Goal: Information Seeking & Learning: Learn about a topic

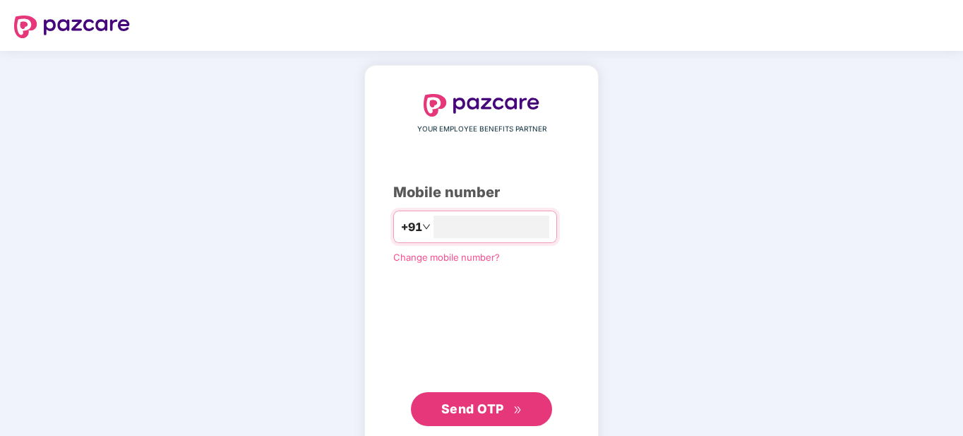
type input "**********"
click at [494, 402] on span "Send OTP" at bounding box center [472, 408] width 63 height 15
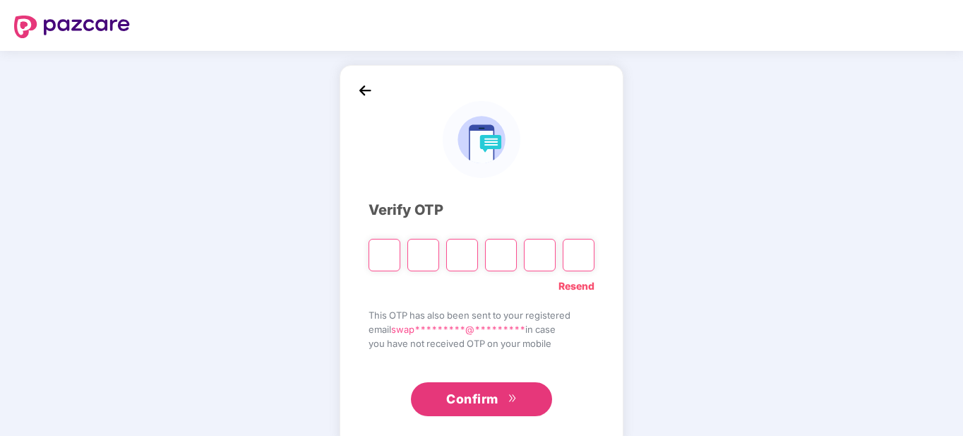
type input "*"
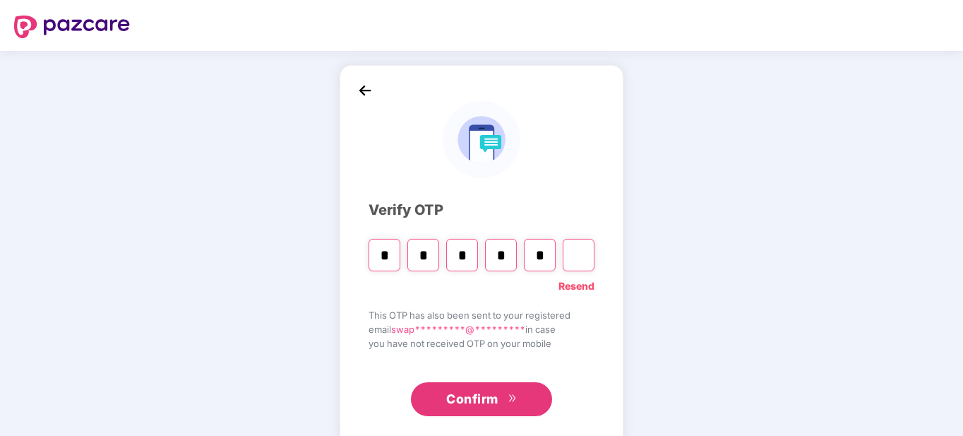
type input "*"
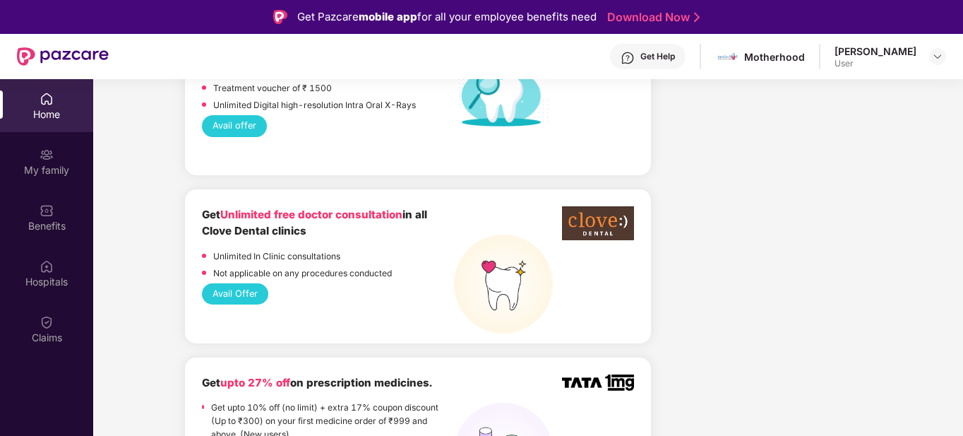
scroll to position [1130, 0]
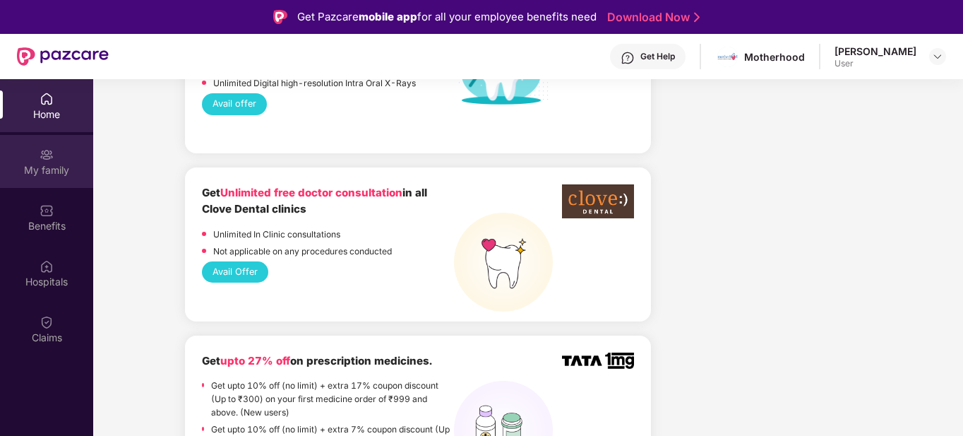
click at [51, 161] on img at bounding box center [47, 155] width 14 height 14
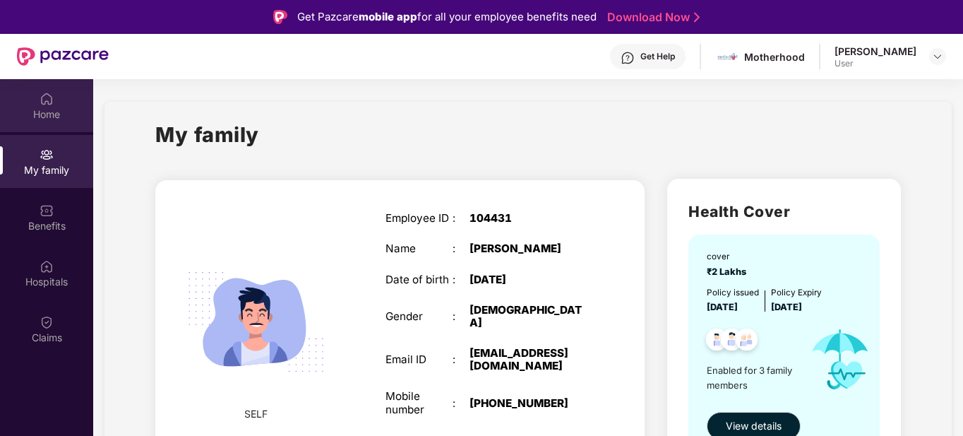
click at [56, 98] on div "Home" at bounding box center [46, 105] width 93 height 53
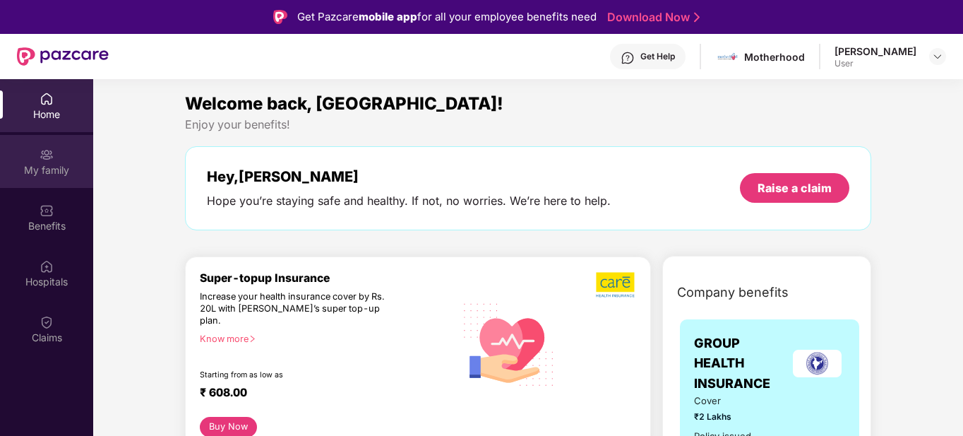
click at [40, 155] on img at bounding box center [47, 155] width 14 height 14
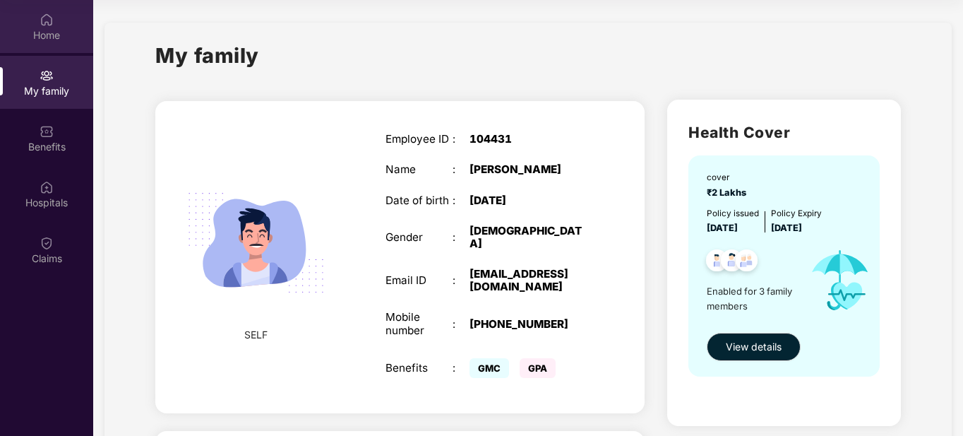
click at [43, 18] on img at bounding box center [47, 20] width 14 height 14
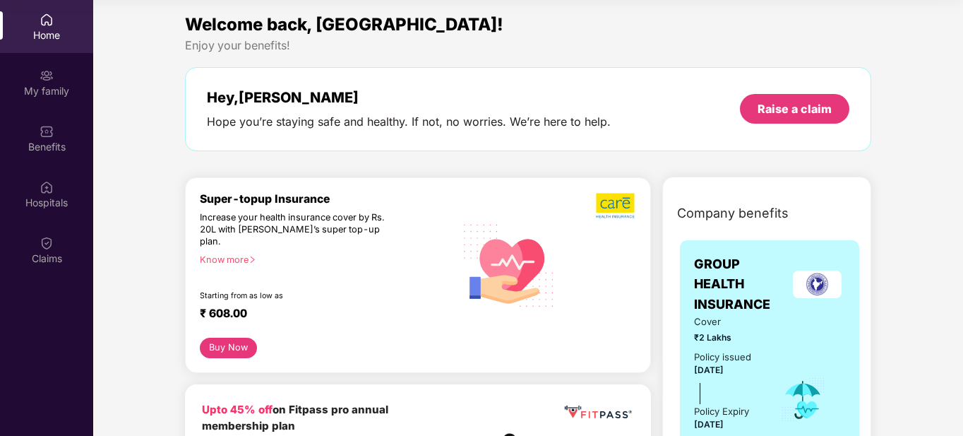
click at [42, 25] on img at bounding box center [47, 20] width 14 height 14
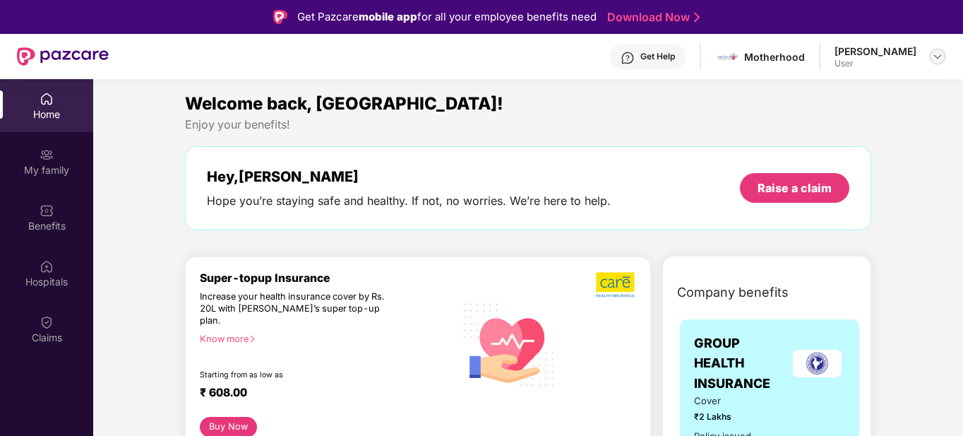
click at [936, 59] on img at bounding box center [937, 56] width 11 height 11
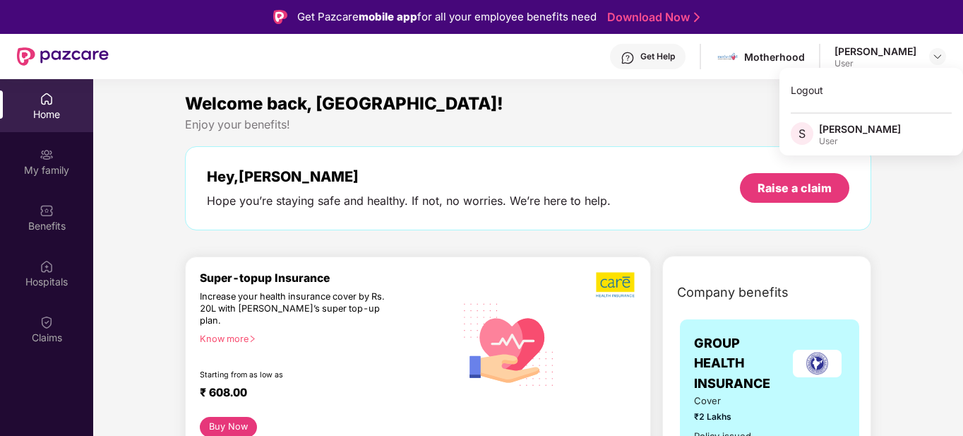
click at [844, 132] on div "[PERSON_NAME]" at bounding box center [860, 128] width 82 height 13
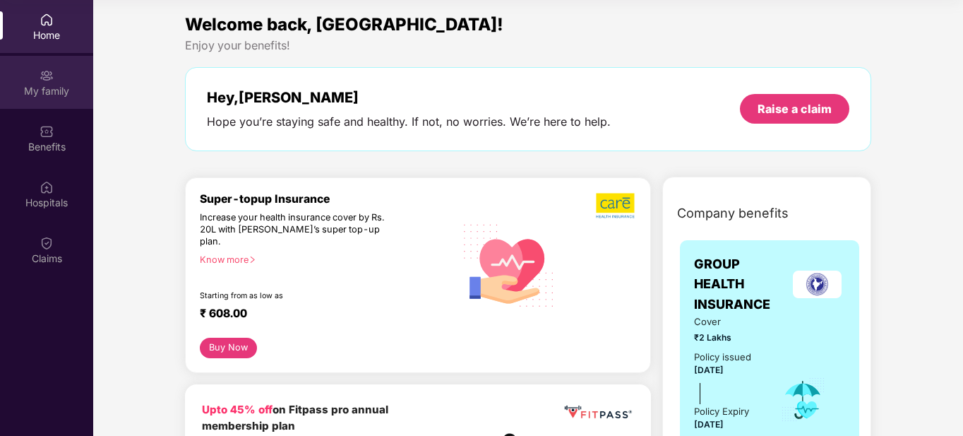
click at [47, 71] on img at bounding box center [47, 75] width 14 height 14
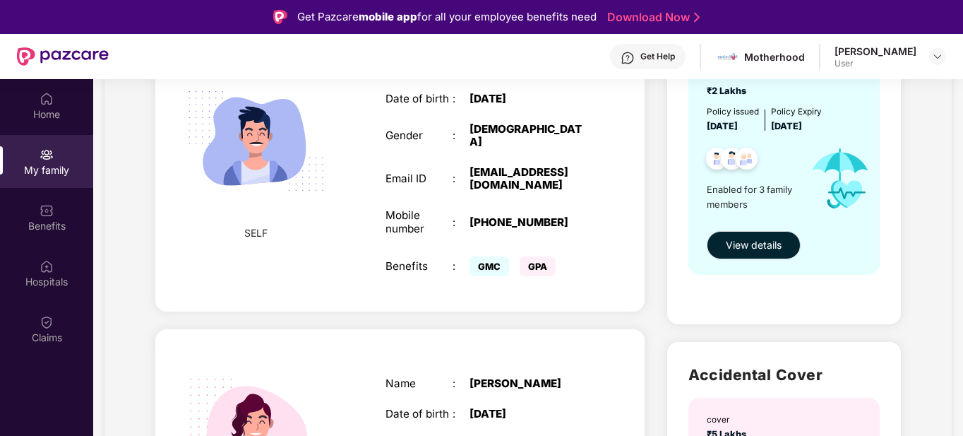
scroll to position [212, 0]
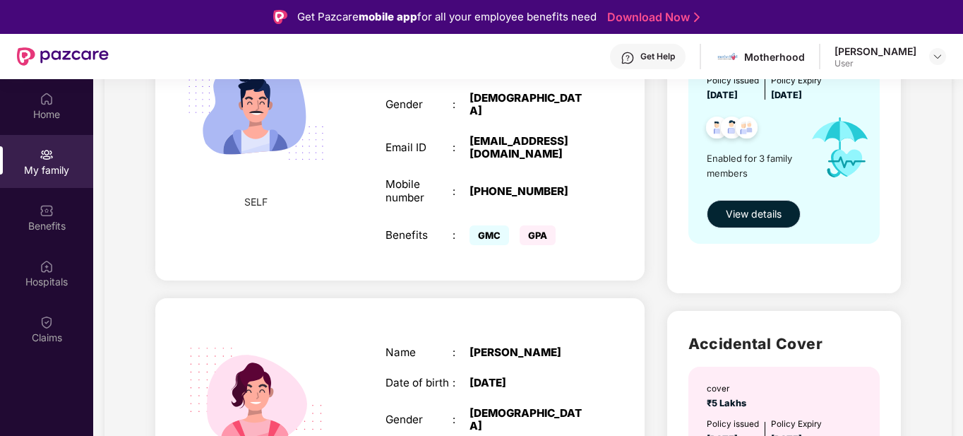
click at [751, 209] on span "View details" at bounding box center [754, 214] width 56 height 16
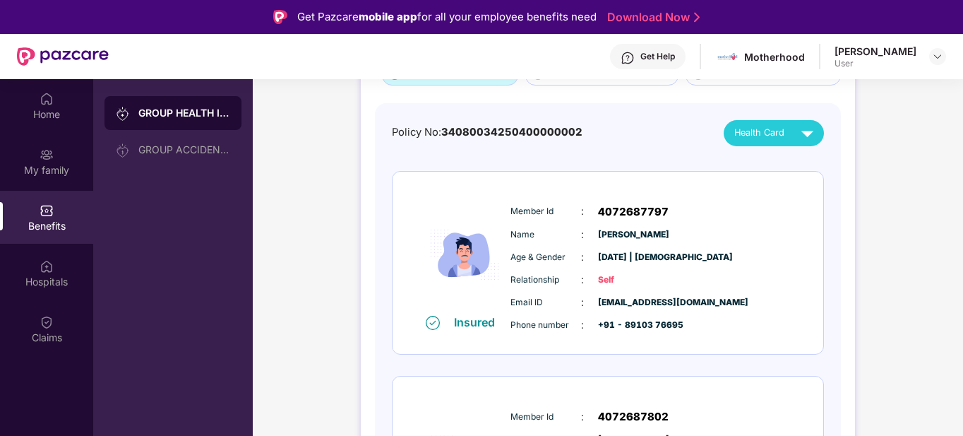
scroll to position [141, 0]
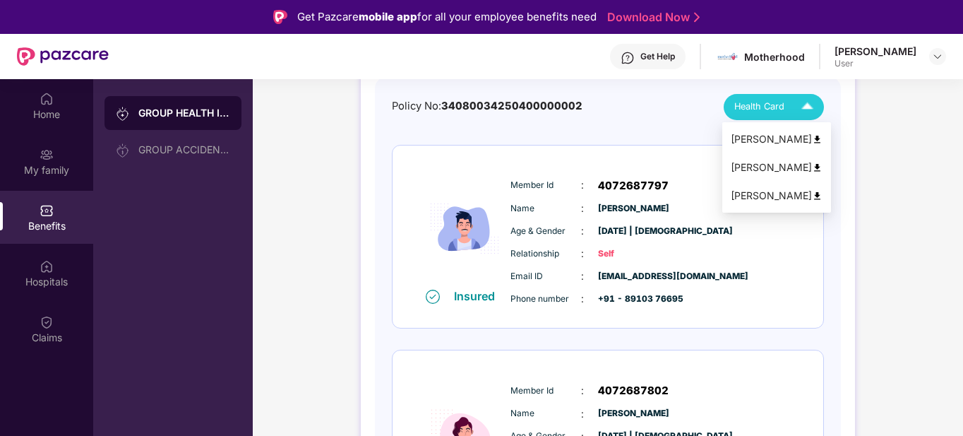
click at [802, 100] on img at bounding box center [807, 107] width 25 height 25
click at [812, 138] on img at bounding box center [817, 139] width 11 height 11
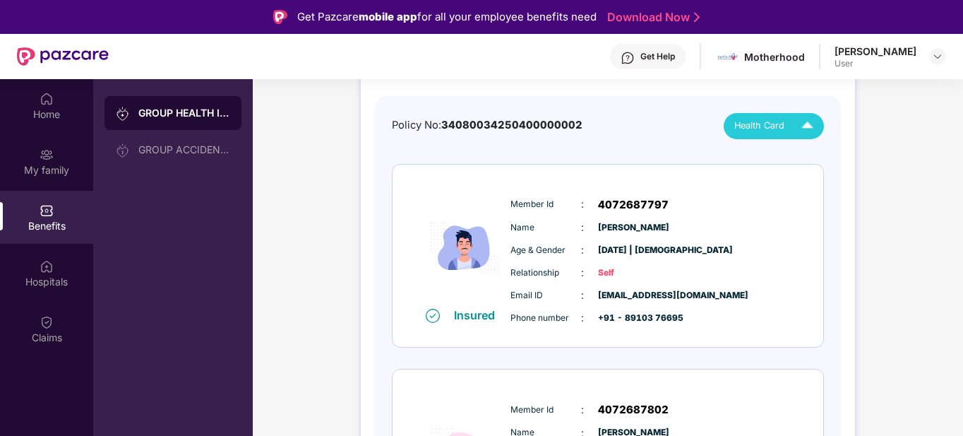
scroll to position [0, 0]
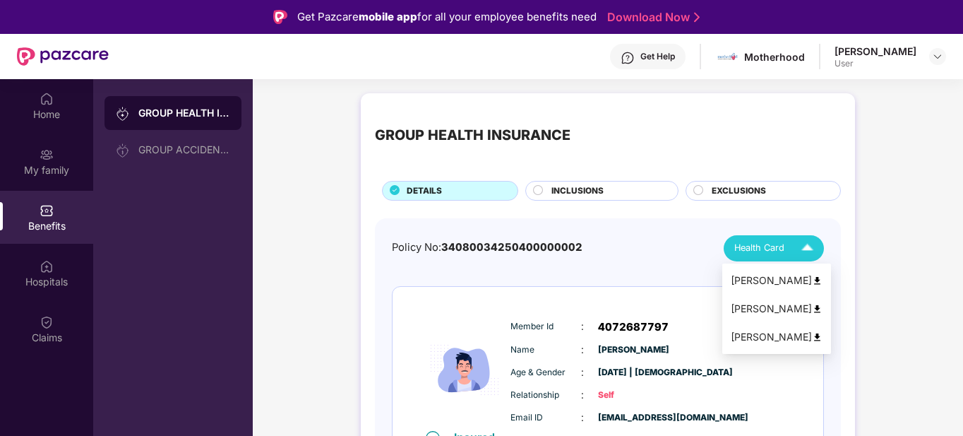
click at [806, 245] on img at bounding box center [807, 248] width 25 height 25
click at [812, 309] on img at bounding box center [817, 309] width 11 height 11
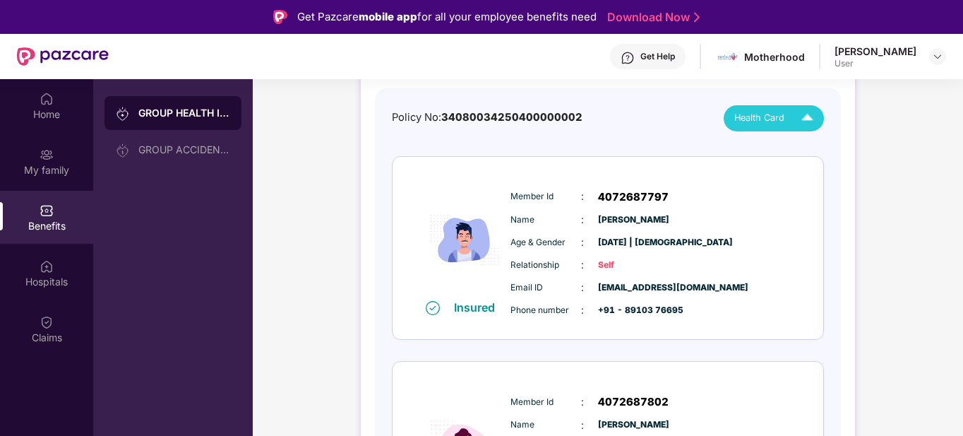
scroll to position [141, 0]
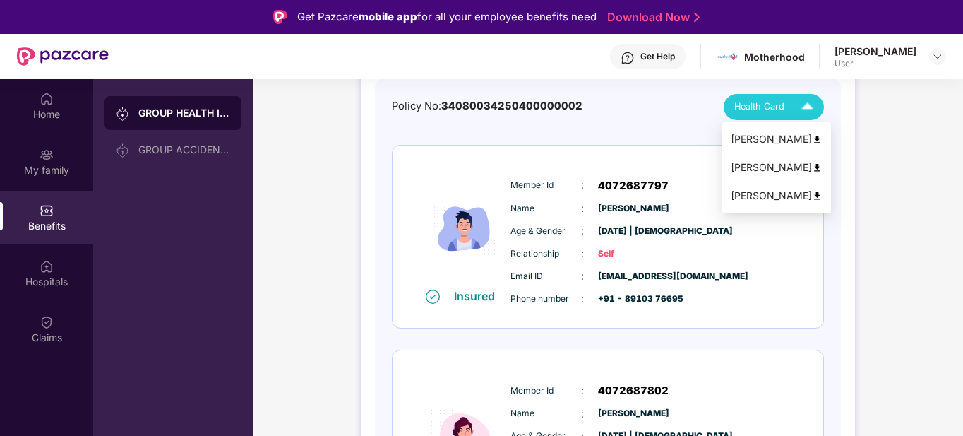
click at [802, 109] on img at bounding box center [807, 107] width 25 height 25
click at [812, 193] on img at bounding box center [817, 196] width 11 height 11
